Goal: Download file/media

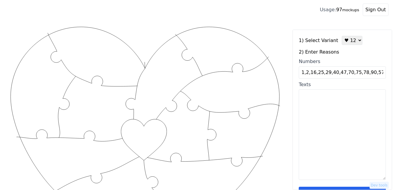
type input "1,2,16,25,29,40,47,70,75,78,90,57"
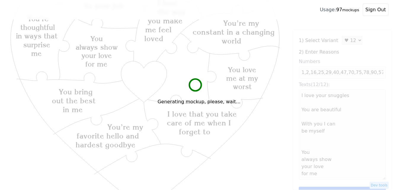
type textarea "I love your snuggles You are beautiful With you I can be myself You always show…"
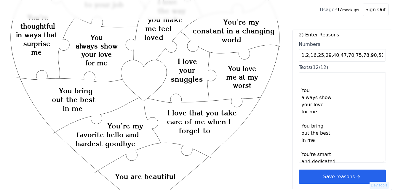
scroll to position [59, 0]
click at [331, 178] on button "Save reasons" at bounding box center [341, 177] width 87 height 14
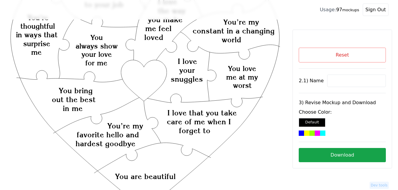
click at [337, 78] on input at bounding box center [356, 81] width 59 height 12
paste input "[PERSON_NAME]"
type input "[PERSON_NAME]"
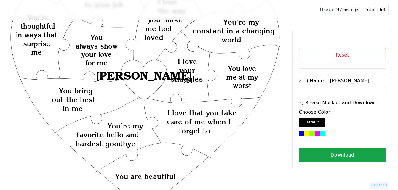
click at [136, 79] on icon "Created with Snap Created with Snap Created with Snap I love that you take care…" at bounding box center [144, 163] width 271 height 395
click at [312, 130] on div "Choose Color: Default" at bounding box center [341, 122] width 87 height 27
click at [320, 134] on div at bounding box center [322, 133] width 5 height 5
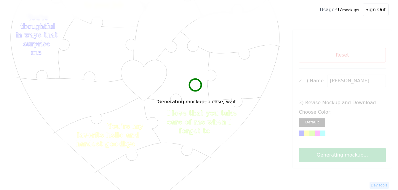
click at [339, 157] on div "Generating mockup, please, wait..." at bounding box center [199, 95] width 398 height 190
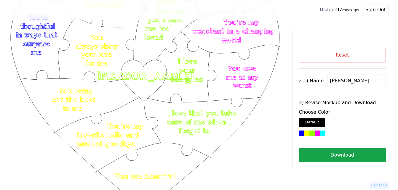
click at [335, 157] on button "Download" at bounding box center [341, 155] width 87 height 14
click at [375, 50] on button "Reset" at bounding box center [341, 55] width 87 height 15
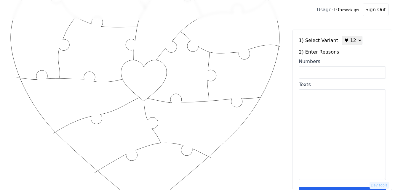
click at [341, 73] on input "Numbers" at bounding box center [341, 72] width 87 height 12
paste input "2, 1, 16, 47, 40, 31, 43, 42, 25, 12, 28, 35"
type input "2, 1, 16, 47, 40, 31, 43, 42, 25, 12, 28, 35"
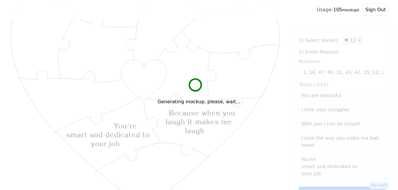
scroll to position [0, 0]
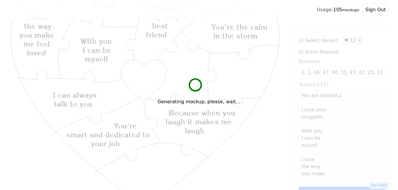
type textarea "You are beautiful I love your snuggles With you I can be myself I love the way …"
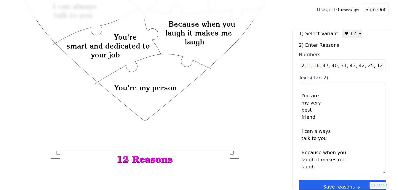
scroll to position [18, 0]
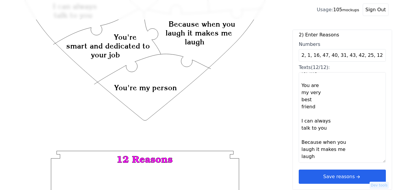
click at [355, 175] on icon "arrow right short" at bounding box center [357, 176] width 7 height 7
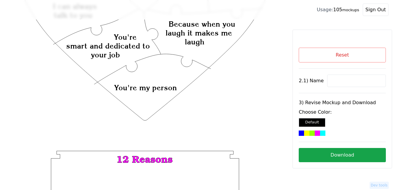
click at [345, 80] on input at bounding box center [356, 81] width 59 height 12
paste input "[PERSON_NAME] +"
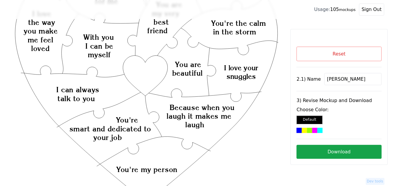
scroll to position [59, 0]
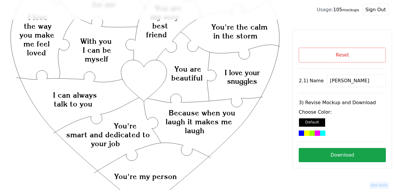
type input "[PERSON_NAME]"
click at [139, 73] on icon "Created with Snap Created with Snap Created with Snap Because when you laugh it…" at bounding box center [144, 163] width 271 height 395
click at [320, 132] on div at bounding box center [322, 133] width 5 height 5
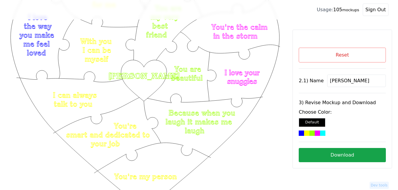
click at [335, 157] on button "Download" at bounding box center [341, 155] width 87 height 14
click at [316, 57] on button "Reset" at bounding box center [341, 55] width 87 height 15
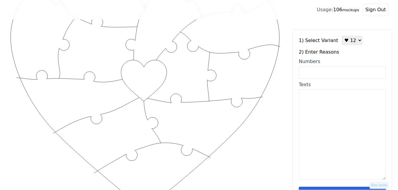
click at [345, 44] on select "♥ 12 ♥ 18 ♥ 28 ♥ 40 ♥ 50 ♥ 60 ♥ 70" at bounding box center [351, 40] width 21 height 9
select select "3"
click at [341, 36] on select "♥ 12 ♥ 18 ♥ 28 ♥ 40 ♥ 50 ♥ 60 ♥ 70" at bounding box center [351, 40] width 21 height 9
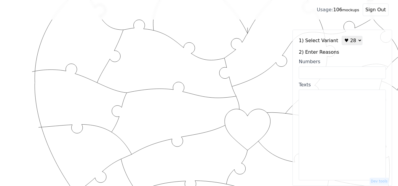
click at [346, 74] on input "Numbers" at bounding box center [341, 72] width 87 height 12
paste input "2,3,5,7,8,19,24,28,30,32,35,41,46,47,49,52,56,60,63,64,75,79,85,86,89,94,99,100"
type input "2,3,5,7,8,19,24,28,30,32,35,41,46,47,49,52,56,60,63,64,75,79,85,86,89,94,99,100"
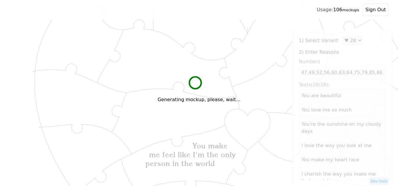
scroll to position [0, 0]
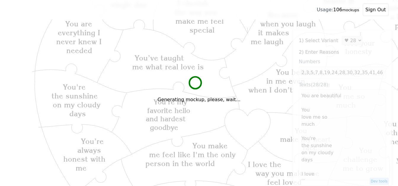
type textarea "You are beautiful You love me so much You're the sunshine on my cloudy days I l…"
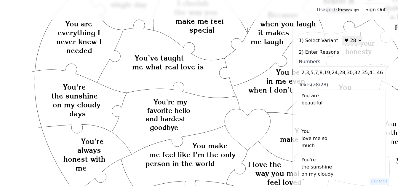
click at [367, 72] on input "2,3,5,7,8,19,24,28,30,32,35,41,46,47,49,52,56,60,63,64,75,79,85,86,89,94,99,100" at bounding box center [341, 72] width 87 height 12
type input "2,3,5,7,8,19,24,28,30,32,35,41,43,47,49,52,56,60,63,64,75,79,85,86,89,94,99,100"
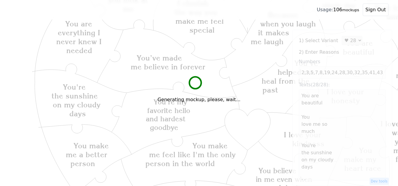
type textarea "You are beautiful You love me so much You're the sunshine on my cloudy days I l…"
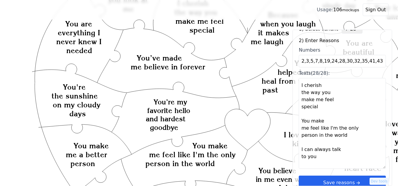
scroll to position [18, 0]
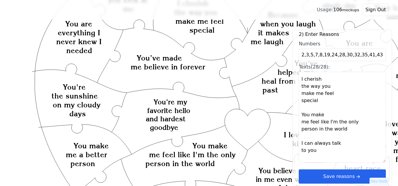
click at [338, 175] on button "Save reasons" at bounding box center [341, 176] width 87 height 14
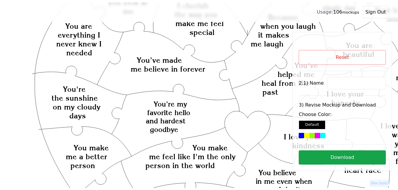
scroll to position [0, 0]
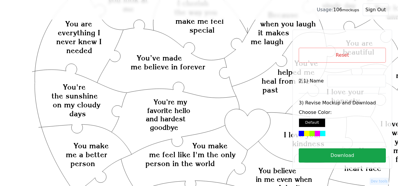
click at [343, 76] on input at bounding box center [356, 81] width 59 height 12
paste input "[PERSON_NAME]"
type input "[PERSON_NAME]"
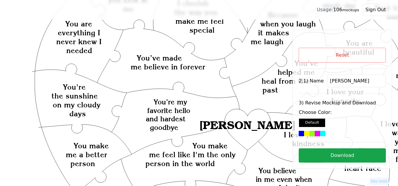
click at [309, 132] on div at bounding box center [311, 133] width 5 height 5
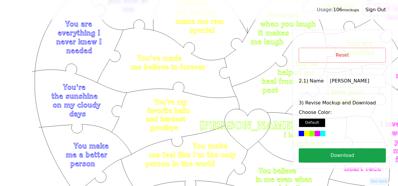
click at [326, 154] on button "Download" at bounding box center [341, 155] width 87 height 14
click at [361, 56] on button "Reset" at bounding box center [341, 55] width 87 height 15
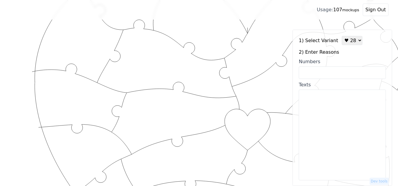
click at [347, 44] on select "♥ 12 ♥ 18 ♥ 28 ♥ 40 ♥ 50 ♥ 60 ♥ 70" at bounding box center [351, 40] width 21 height 9
select select "1"
click at [341, 36] on select "♥ 12 ♥ 18 ♥ 28 ♥ 40 ♥ 50 ♥ 60 ♥ 70" at bounding box center [351, 40] width 21 height 9
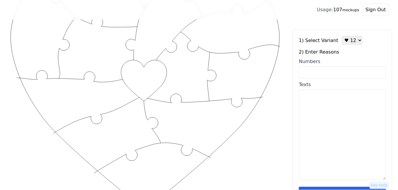
click at [342, 72] on input "Numbers" at bounding box center [341, 72] width 87 height 12
paste input "49,50,2,9,4,10,17,13,46,51,77,87"
type input "49,50,2,9,4,10,17,13,46,51,77,87"
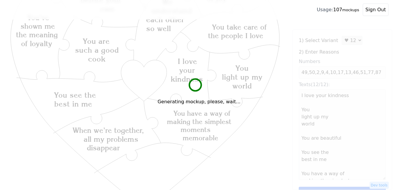
type textarea "I love your kindness You light up my world You are beautiful You see the best i…"
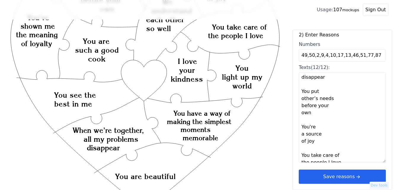
scroll to position [18, 0]
click at [334, 181] on button "Save reasons" at bounding box center [341, 177] width 87 height 14
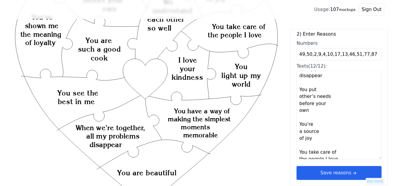
scroll to position [0, 0]
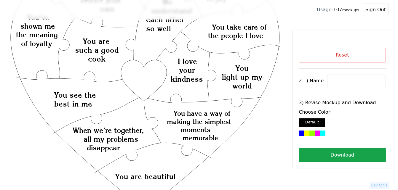
click at [341, 80] on input at bounding box center [356, 81] width 59 height 12
paste input "Yami"
type input "Yami"
click at [150, 84] on icon "Created with Snap Created with Snap Created with Snap You have a way of making …" at bounding box center [144, 163] width 271 height 395
click at [314, 134] on div at bounding box center [316, 133] width 5 height 5
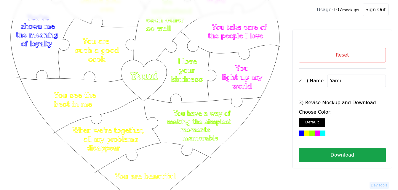
click at [332, 155] on button "Download" at bounding box center [341, 155] width 87 height 14
click at [353, 54] on button "Reset" at bounding box center [341, 55] width 87 height 15
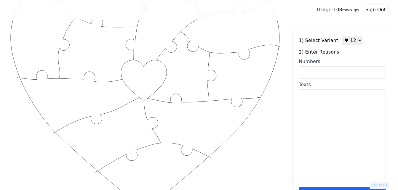
click at [345, 39] on select "♥ 12 ♥ 18 ♥ 28 ♥ 40 ♥ 50 ♥ 60 ♥ 70" at bounding box center [351, 40] width 21 height 9
select select "4"
click at [341, 36] on select "♥ 12 ♥ 18 ♥ 28 ♥ 40 ♥ 50 ♥ 60 ♥ 70" at bounding box center [351, 40] width 21 height 9
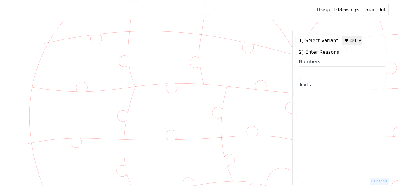
click at [330, 107] on textarea "Texts" at bounding box center [341, 134] width 87 height 91
paste textarea "[PERSON_NAME], Introducing the real [US_STATE]"
click at [312, 97] on textarea "[PERSON_NAME], Introducing the real [US_STATE]" at bounding box center [341, 134] width 87 height 91
click at [315, 97] on textarea "Evie, Introducing the real [US_STATE]" at bounding box center [341, 134] width 87 height 91
drag, startPoint x: 301, startPoint y: 97, endPoint x: 365, endPoint y: 110, distance: 65.3
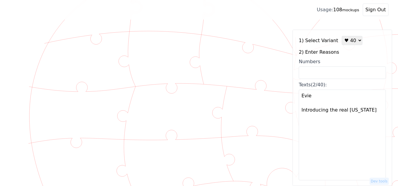
click at [365, 110] on textarea "Evie Introducing the real [US_STATE]" at bounding box center [341, 134] width 87 height 91
click at [325, 70] on input "Numbers" at bounding box center [341, 72] width 87 height 12
click at [322, 138] on textarea "Evie Introducing the real [US_STATE]" at bounding box center [341, 134] width 87 height 91
click at [367, 114] on textarea "Evie Introducing the real [US_STATE]" at bounding box center [341, 134] width 87 height 91
paste textarea "8. L ipsu dolo sitametc 0. Adi eli seddoeius 0. Tem inci ut la etdo 9. Mag aliq…"
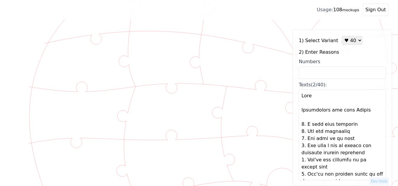
type textarea "Lore Ipsumdolors ame cons Adipis E sedd eius temporin Utl etd magnaaliq Eni adm…"
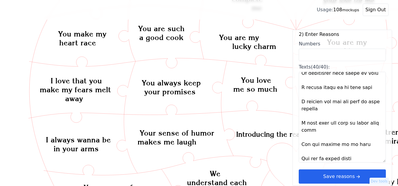
scroll to position [118, 0]
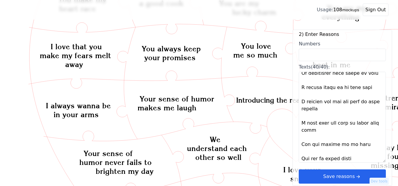
click at [356, 174] on icon "arrow right short" at bounding box center [357, 176] width 7 height 7
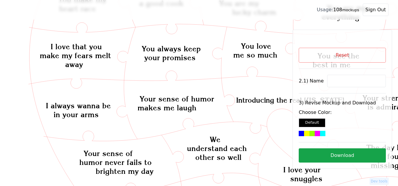
scroll to position [0, 0]
click at [337, 78] on input at bounding box center [356, 81] width 59 height 12
paste input "[PERSON_NAME],"
click at [282, 129] on icon "Created with Snap Created with Snap Created with Snap You have a heart full of …" at bounding box center [400, 175] width 783 height 537
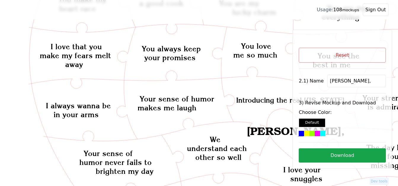
click at [320, 133] on div at bounding box center [322, 133] width 5 height 5
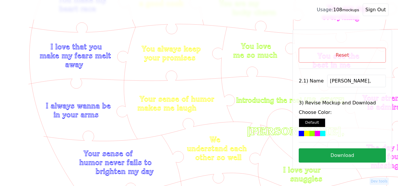
click at [354, 154] on button "Download" at bounding box center [341, 155] width 87 height 14
click at [339, 82] on input "[PERSON_NAME]," at bounding box center [356, 81] width 59 height 12
type input "[PERSON_NAME]"
click at [283, 122] on icon "Created with Snap Created with Snap Created with Snap You have a heart full of …" at bounding box center [400, 175] width 783 height 537
click at [320, 133] on div at bounding box center [322, 133] width 5 height 5
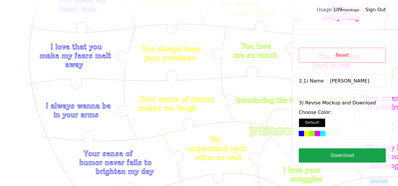
click at [361, 154] on button "Download" at bounding box center [341, 155] width 87 height 14
click at [352, 59] on button "Reset" at bounding box center [341, 55] width 87 height 15
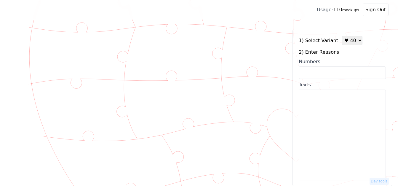
click at [348, 41] on select "♥ 12 ♥ 18 ♥ 28 ♥ 40 ♥ 50 ♥ 60 ♥ 70" at bounding box center [351, 40] width 21 height 9
select select "3"
click at [341, 36] on select "♥ 12 ♥ 18 ♥ 28 ♥ 40 ♥ 50 ♥ 60 ♥ 70" at bounding box center [351, 40] width 21 height 9
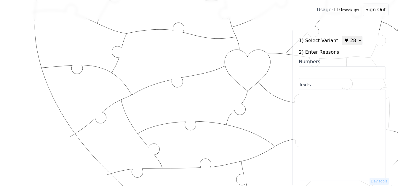
click at [345, 72] on input "Numbers" at bounding box center [341, 72] width 87 height 12
paste input "2, 6, 11, 34, 35, 43, 53, 60, 65, 72, 75, 76, 80, 90, 88, 97, 99, 100"
type input "2, 6, 11, 34, 35, 43, 53, 60, 65, 72, 75, 76, 80, 90, 88, 97, 99, 100"
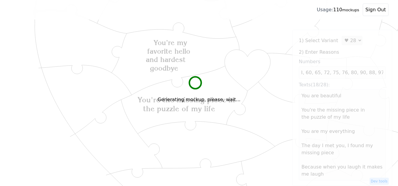
scroll to position [0, 0]
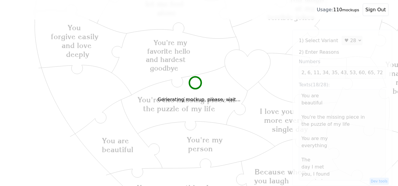
type textarea "You are beautiful You're the missing piece in the puzzle of my life You are my …"
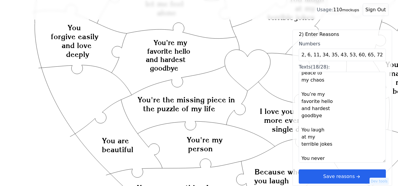
scroll to position [296, 0]
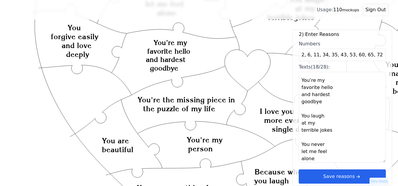
click at [348, 176] on button "Save reasons" at bounding box center [341, 176] width 87 height 14
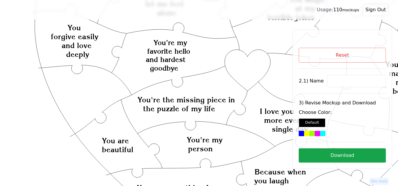
scroll to position [0, 0]
click at [337, 80] on input at bounding box center [356, 81] width 59 height 12
paste input "[PERSON_NAME]"
type input "[PERSON_NAME]"
click at [247, 72] on icon "Created with Snap Created with Snap Created with Snap You're the missing piece …" at bounding box center [236, 170] width 454 height 526
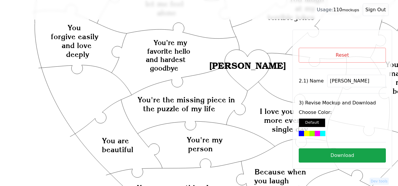
click at [309, 134] on div at bounding box center [311, 133] width 5 height 5
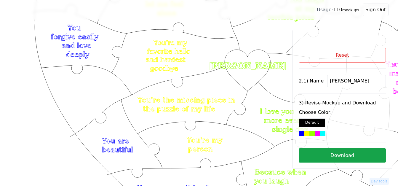
click at [330, 152] on button "Download" at bounding box center [341, 155] width 87 height 14
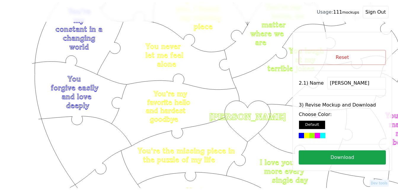
scroll to position [59, 0]
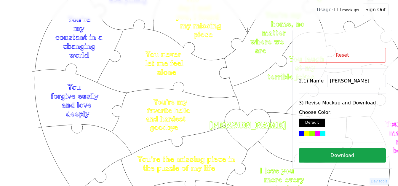
click at [336, 58] on button "Reset" at bounding box center [341, 55] width 87 height 15
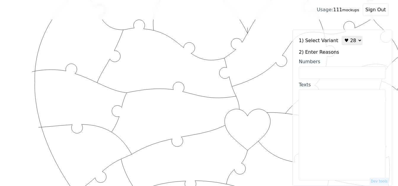
click at [350, 37] on select "♥ 12 ♥ 18 ♥ 28 ♥ 40 ♥ 50 ♥ 60 ♥ 70" at bounding box center [351, 40] width 21 height 9
select select "2"
click at [341, 36] on select "♥ 12 ♥ 18 ♥ 28 ♥ 40 ♥ 50 ♥ 60 ♥ 70" at bounding box center [351, 40] width 21 height 9
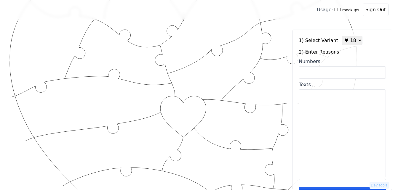
click at [338, 72] on input "Numbers" at bounding box center [341, 72] width 87 height 12
paste input "2, 6, 11, 34, 35, 43, 53, 60, 65, 72, 75, 76, 80, 90, 88, 97, 99, 100"
type input "2, 6, 11, 34, 35, 43, 53, 60, 65, 72, 75, 76, 80, 90, 88, 97, 99, 100"
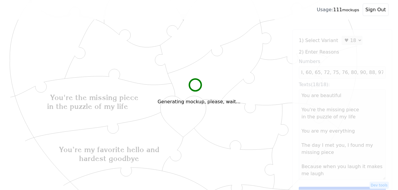
scroll to position [0, 0]
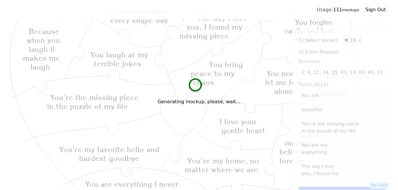
type textarea "You are beautiful You're the missing piece in the puzzle of my life You are my …"
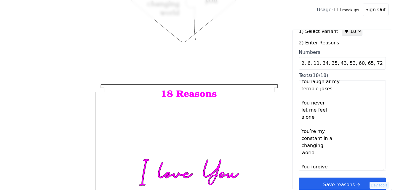
scroll to position [18, 0]
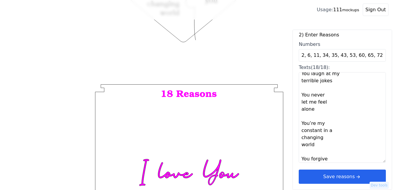
click at [367, 176] on button "Save reasons" at bounding box center [341, 177] width 87 height 14
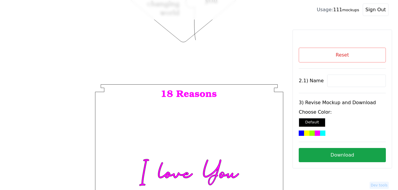
scroll to position [0, 0]
click at [344, 81] on input at bounding box center [356, 81] width 59 height 12
paste input "[PERSON_NAME]"
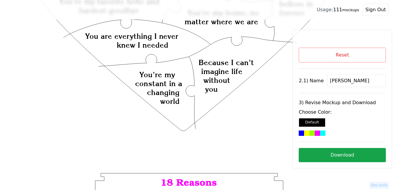
scroll to position [148, 0]
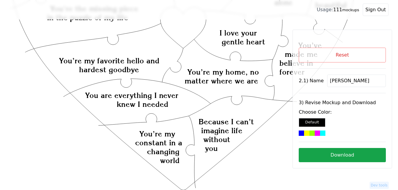
type input "[PERSON_NAME]"
click at [183, 35] on icon "Created with Snap Created with Snap Created with Snap You're the missing piece …" at bounding box center [183, 115] width 348 height 477
click at [314, 134] on div at bounding box center [316, 133] width 5 height 5
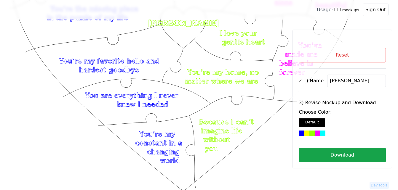
click at [332, 156] on button "Download" at bounding box center [341, 155] width 87 height 14
click at [367, 57] on button "Reset" at bounding box center [341, 55] width 87 height 15
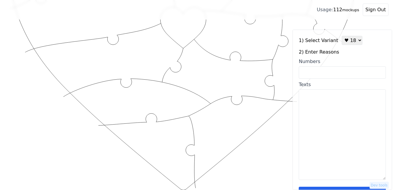
click at [351, 42] on select "♥ 12 ♥ 18 ♥ 28 ♥ 40 ♥ 50 ♥ 60 ♥ 70" at bounding box center [351, 40] width 21 height 9
select select "1"
click at [341, 36] on select "♥ 12 ♥ 18 ♥ 28 ♥ 40 ♥ 50 ♥ 60 ♥ 70" at bounding box center [351, 40] width 21 height 9
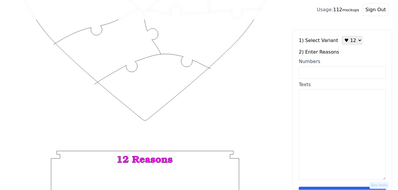
click at [327, 72] on input "Numbers" at bounding box center [341, 72] width 87 height 12
paste input "4,6,16,35,55,63,76,77,89,90,81,85"
type input "4,6,16,35,55,63,76,77,89,90,81,85"
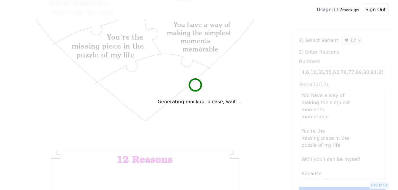
type textarea "You have a way of making the simplest moments memorable You're the missing piec…"
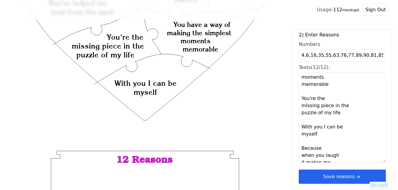
scroll to position [30, 0]
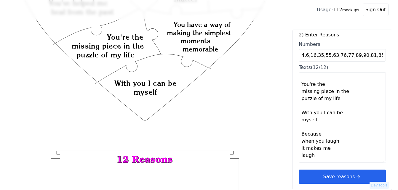
click at [350, 180] on button "Save reasons" at bounding box center [341, 177] width 87 height 14
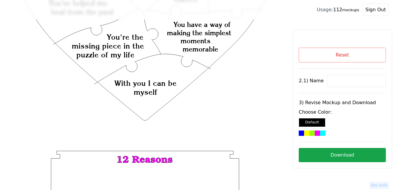
click at [344, 82] on input at bounding box center [356, 81] width 59 height 12
paste input "[PERSON_NAME]"
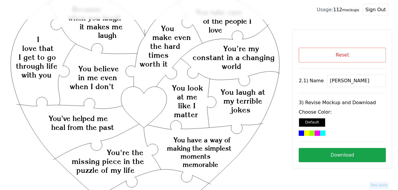
scroll to position [30, 0]
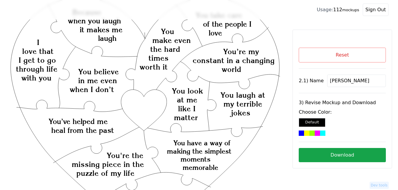
type input "[PERSON_NAME]"
click at [147, 103] on icon "Created with Snap Created with Snap Created with Snap You have a way of making …" at bounding box center [144, 193] width 271 height 395
click at [320, 131] on div at bounding box center [322, 133] width 5 height 5
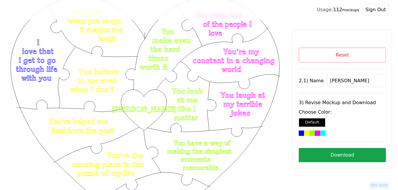
click at [359, 155] on button "Download" at bounding box center [341, 155] width 87 height 14
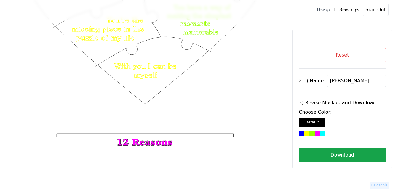
scroll to position [178, 0]
